Goal: Task Accomplishment & Management: Use online tool/utility

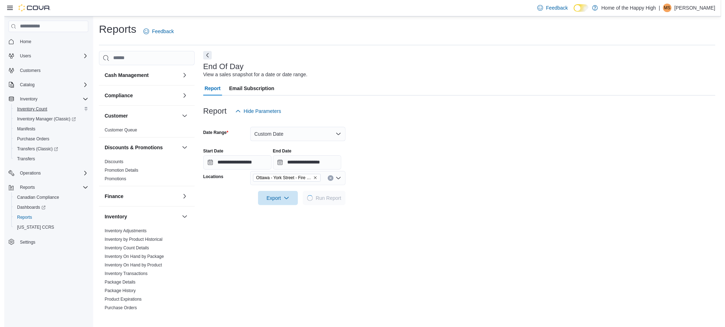
scroll to position [338, 0]
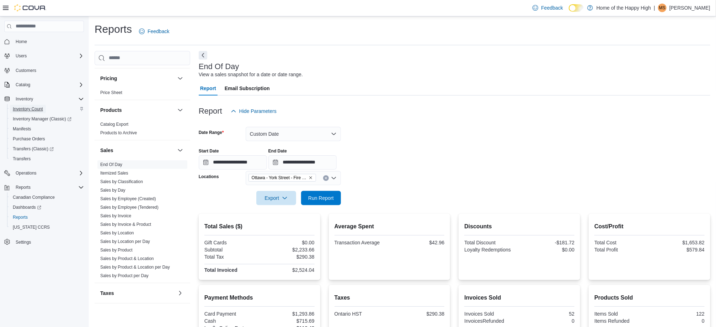
click at [20, 107] on span "Inventory Count" at bounding box center [28, 109] width 30 height 6
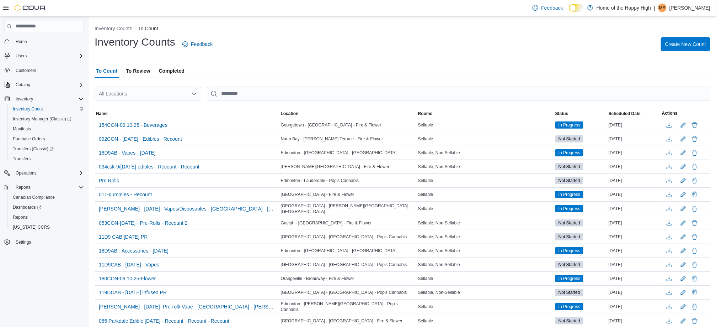
click at [141, 67] on span "To Review" at bounding box center [138, 71] width 24 height 14
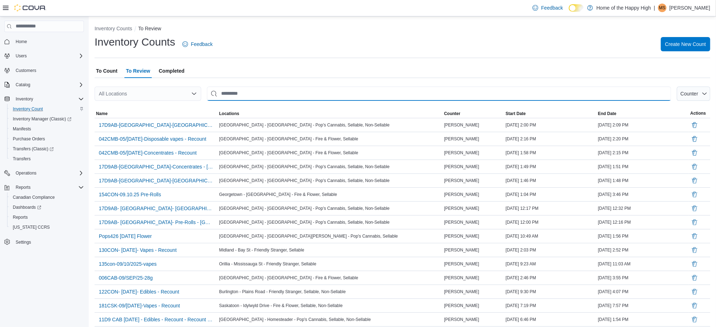
click at [346, 100] on input "This is a search bar. After typing your query, hit enter to filter the results …" at bounding box center [439, 93] width 465 height 14
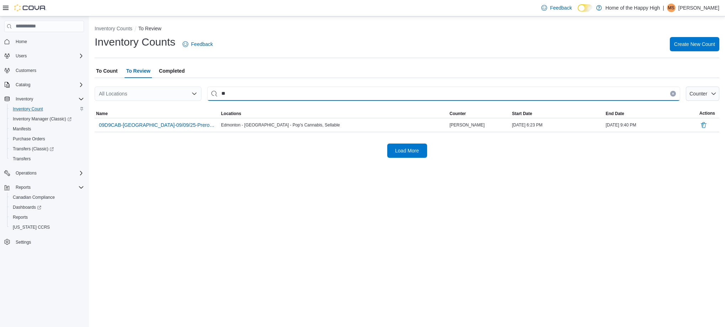
type input "*"
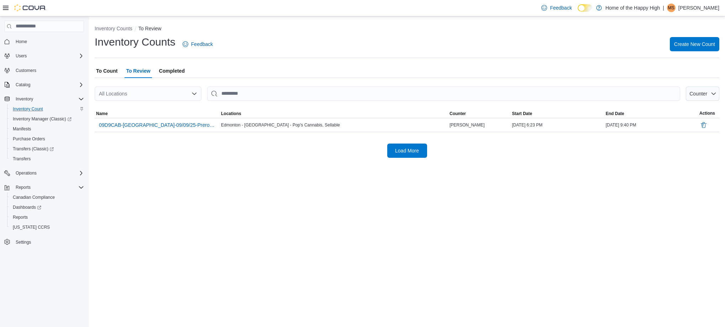
click at [106, 61] on div "Inventory Counts To Review Inventory Counts Feedback Create New Count To Count …" at bounding box center [407, 89] width 636 height 147
click at [105, 65] on span "To Count" at bounding box center [106, 71] width 21 height 14
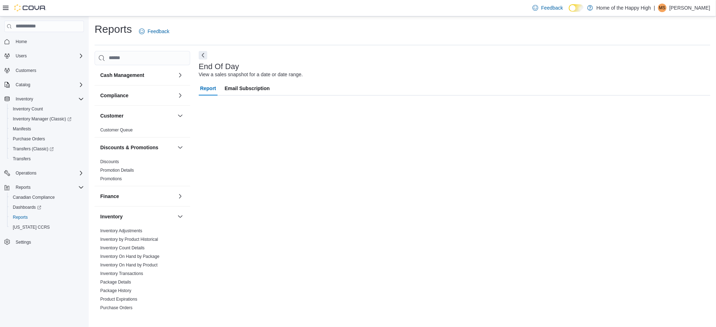
scroll to position [338, 0]
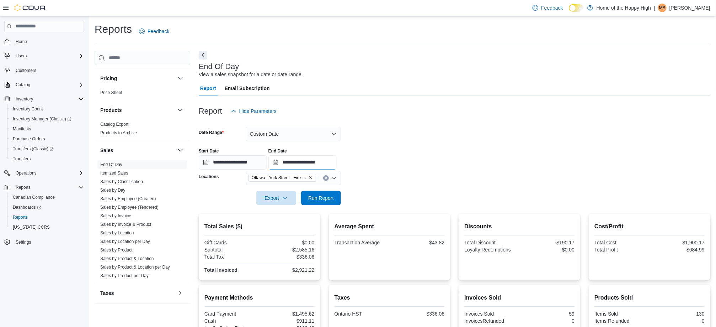
click at [322, 164] on input "**********" at bounding box center [303, 162] width 68 height 14
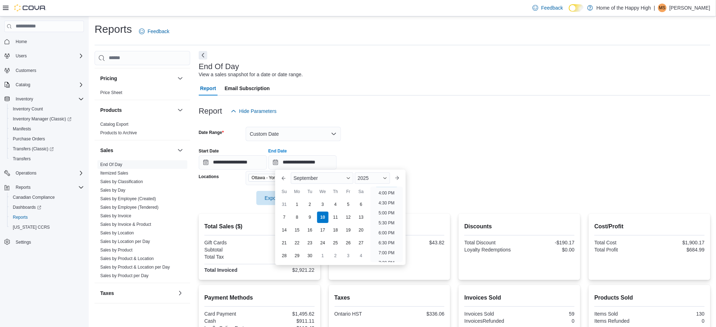
scroll to position [309, 0]
click at [389, 199] on li "4:00 PM" at bounding box center [387, 202] width 22 height 9
type input "**********"
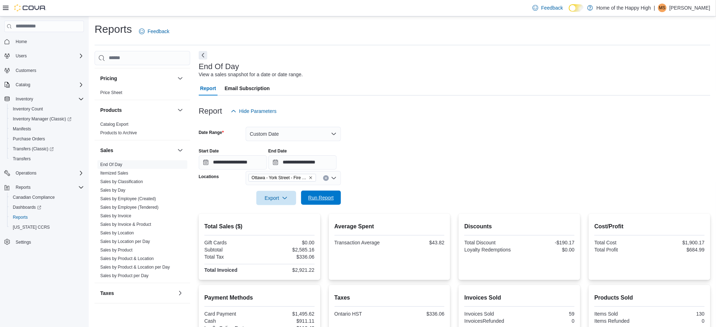
click at [324, 196] on span "Run Report" at bounding box center [321, 197] width 26 height 7
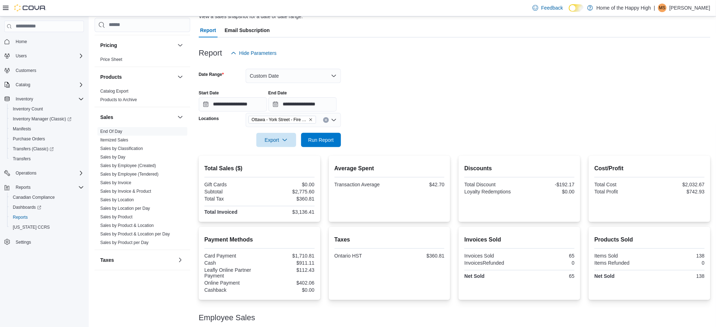
scroll to position [77, 0]
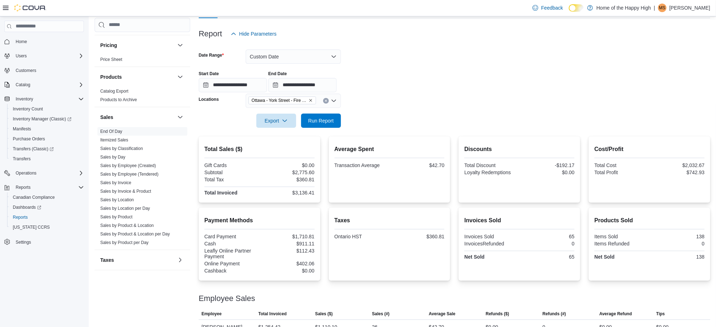
click at [404, 245] on div "Taxes Ontario HST $360.81" at bounding box center [390, 244] width 110 height 62
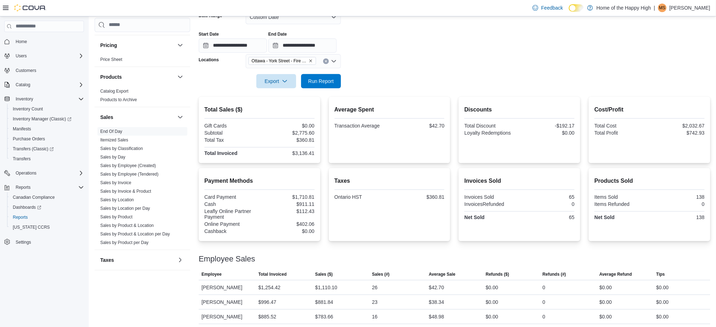
scroll to position [120, 0]
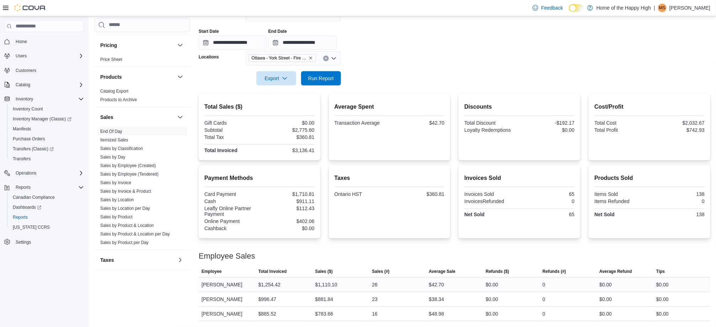
drag, startPoint x: 404, startPoint y: 245, endPoint x: 407, endPoint y: 286, distance: 41.7
click at [407, 286] on div "26" at bounding box center [398, 284] width 57 height 14
